Goal: Task Accomplishment & Management: Use online tool/utility

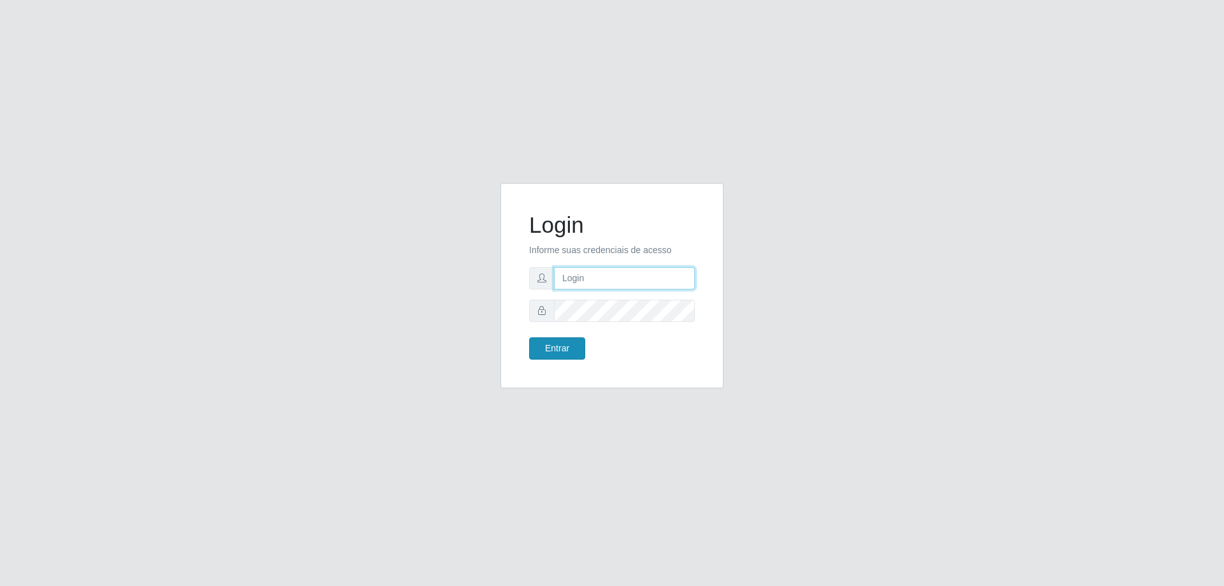
type input "[EMAIL_ADDRESS][DOMAIN_NAME]"
click at [537, 344] on button "Entrar" at bounding box center [557, 348] width 56 height 22
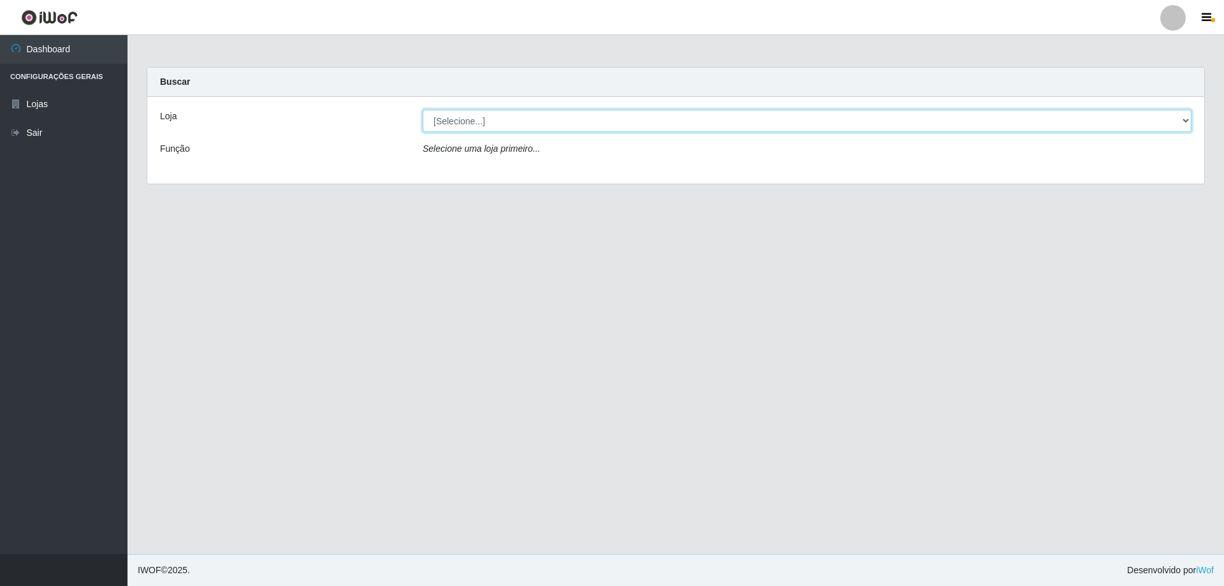
click at [1188, 126] on select "[Selecione...] SuperShow Bis - [GEOGRAPHIC_DATA]" at bounding box center [807, 121] width 769 height 22
select select "59"
click at [423, 110] on select "[Selecione...] SuperShow Bis - [GEOGRAPHIC_DATA]" at bounding box center [807, 121] width 769 height 22
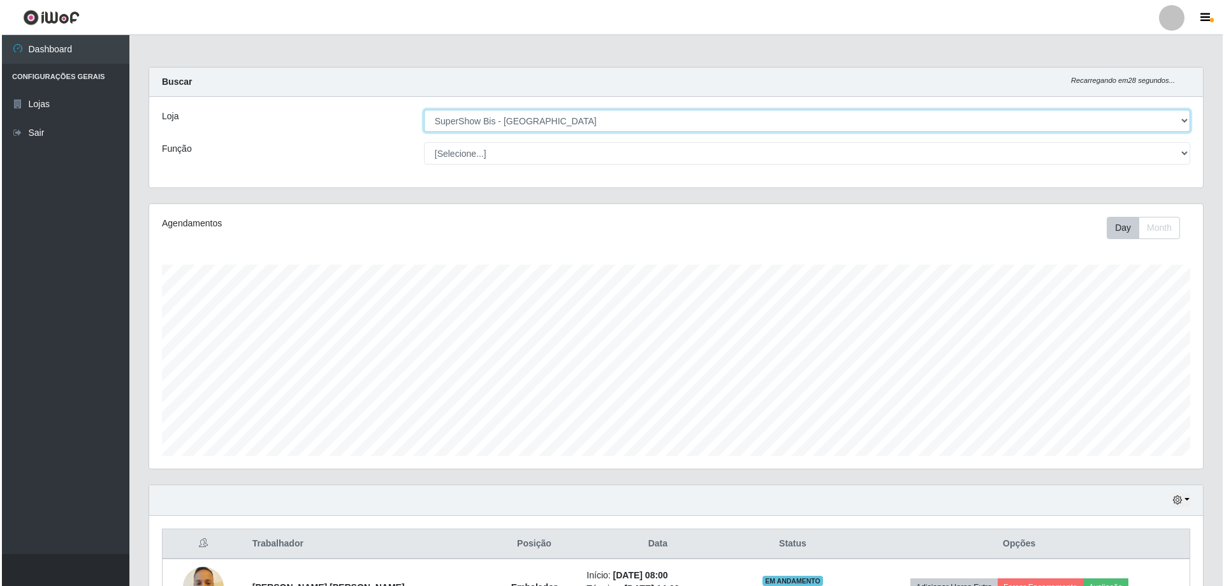
scroll to position [147, 0]
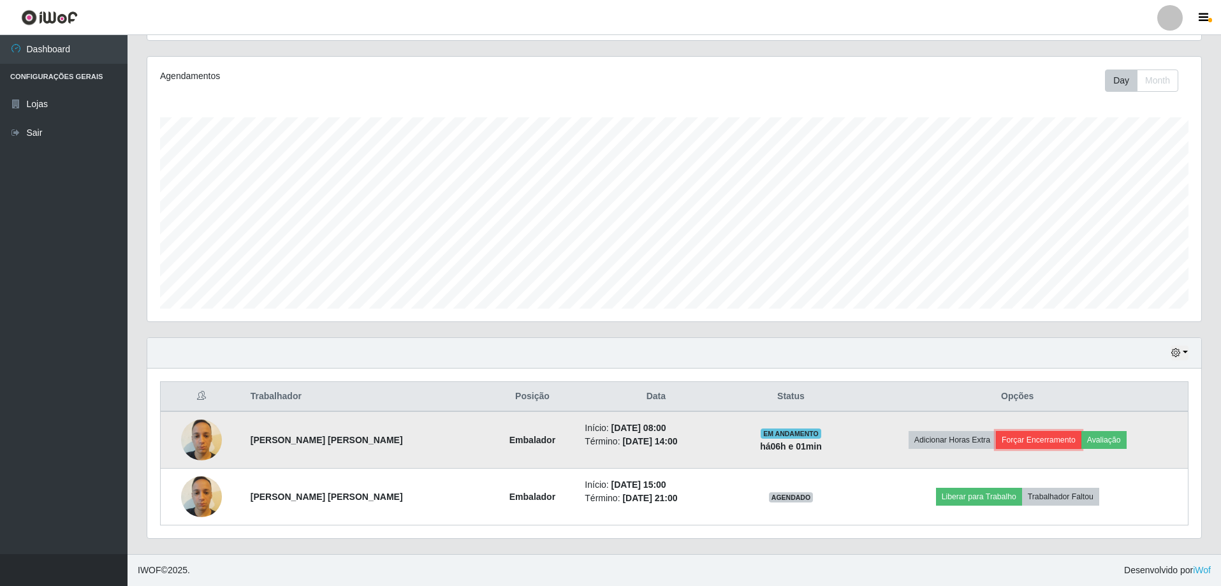
click at [1037, 442] on button "Forçar Encerramento" at bounding box center [1038, 440] width 85 height 18
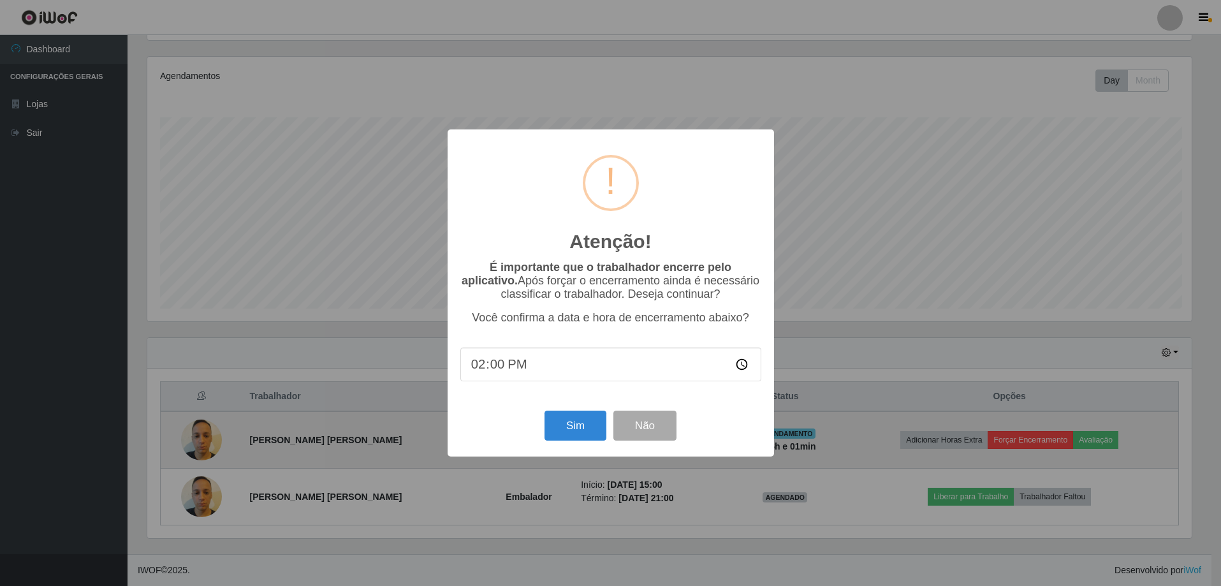
scroll to position [265, 1047]
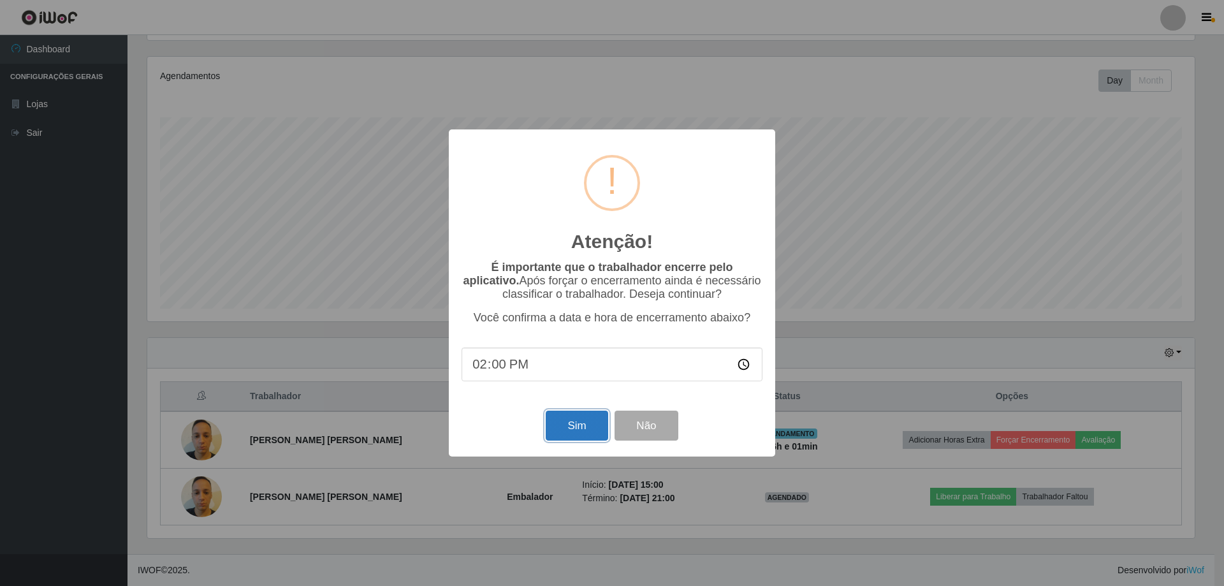
click at [583, 426] on button "Sim" at bounding box center [577, 426] width 62 height 30
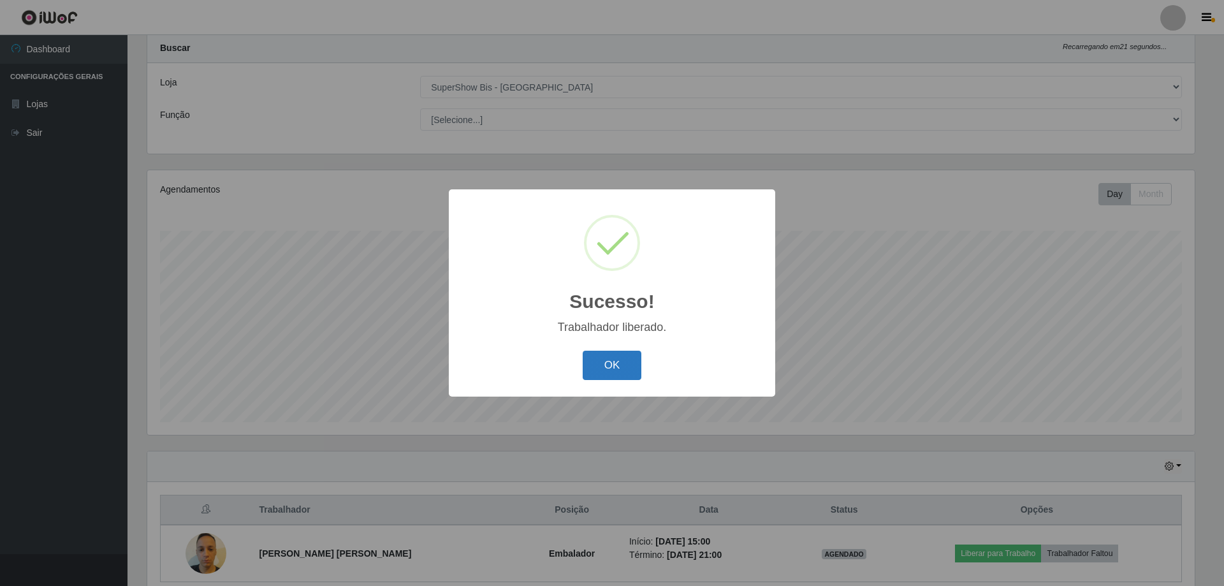
click at [614, 361] on button "OK" at bounding box center [612, 366] width 59 height 30
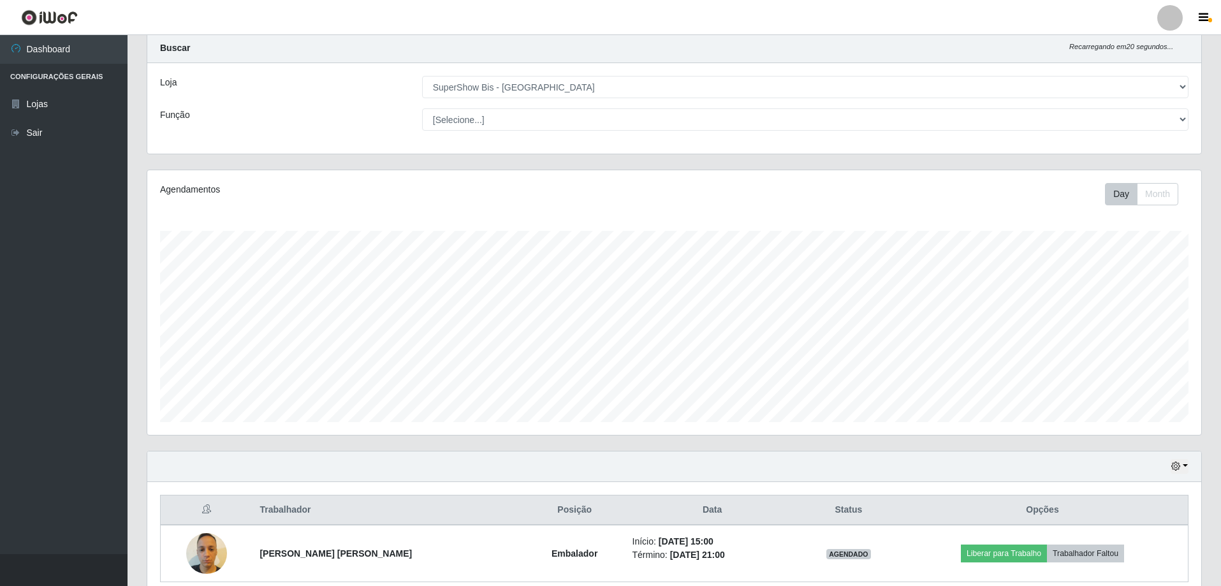
scroll to position [91, 0]
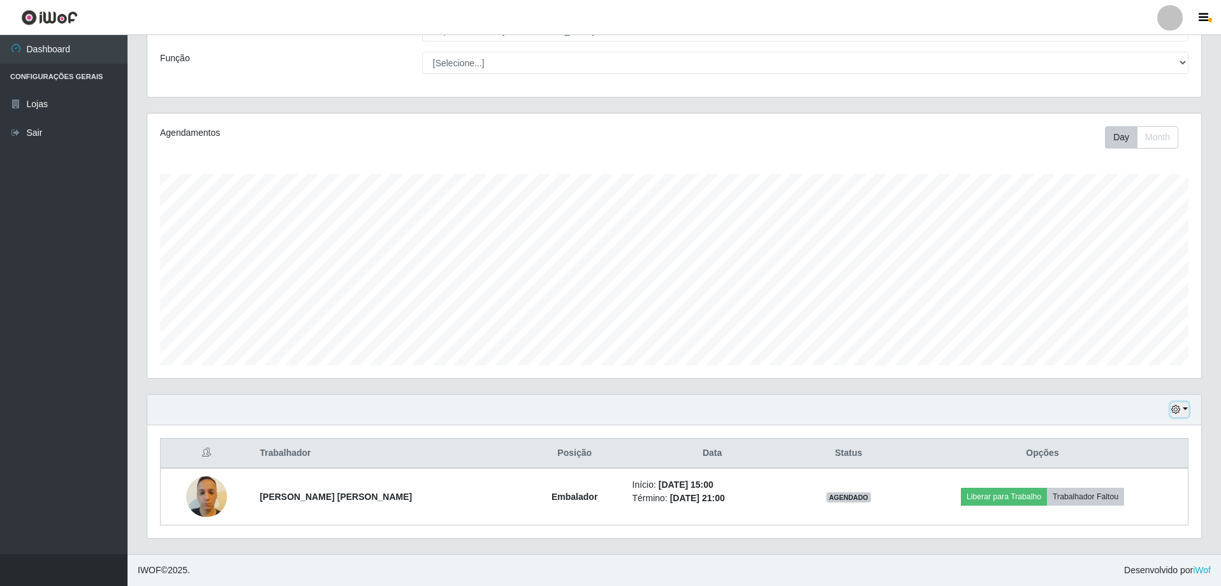
click at [1183, 412] on button "button" at bounding box center [1180, 409] width 18 height 15
click at [1132, 309] on button "1 dia" at bounding box center [1137, 308] width 101 height 27
click at [1183, 406] on button "button" at bounding box center [1180, 409] width 18 height 15
click at [1159, 364] on button "1 Semana" at bounding box center [1137, 362] width 101 height 27
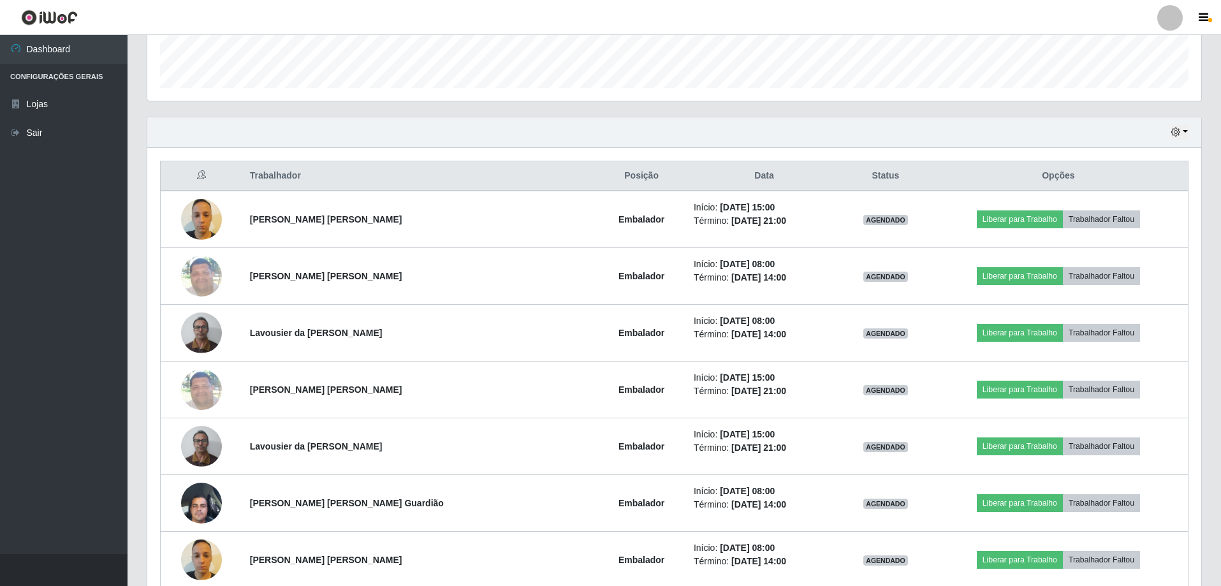
scroll to position [177, 0]
